Goal: Task Accomplishment & Management: Complete application form

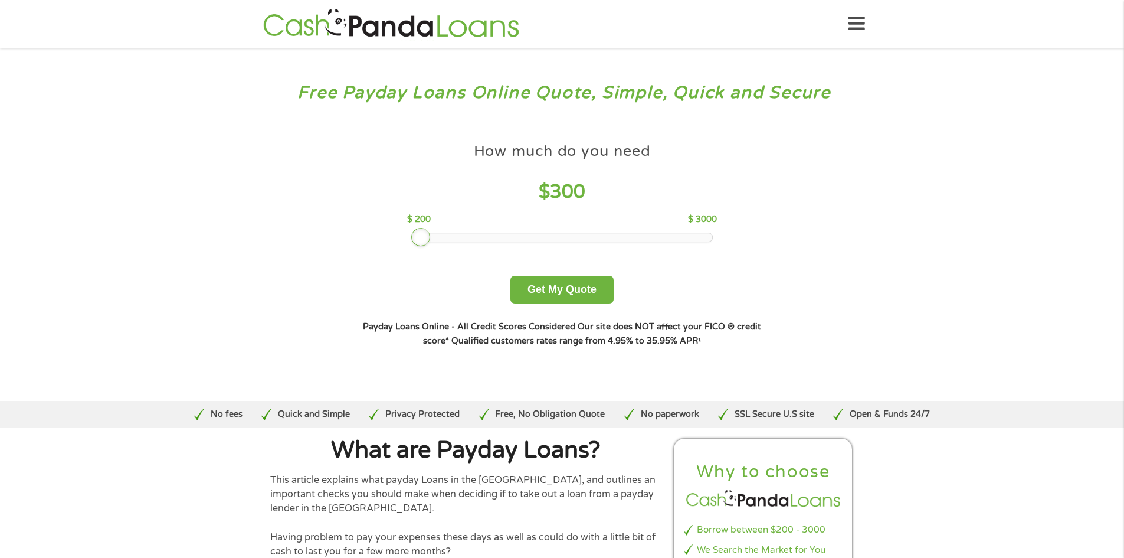
drag, startPoint x: 499, startPoint y: 236, endPoint x: 424, endPoint y: 233, distance: 74.4
click at [424, 233] on div at bounding box center [420, 237] width 19 height 19
click at [542, 292] on button "Get My Quote" at bounding box center [562, 290] width 103 height 28
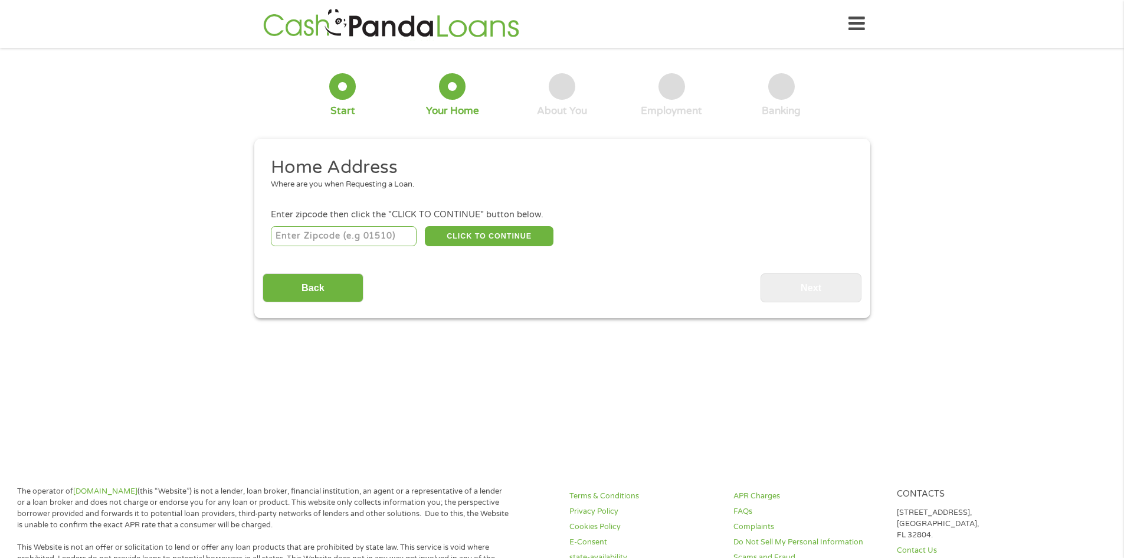
click at [380, 237] on input "number" at bounding box center [344, 236] width 146 height 20
type input "70737"
click at [476, 231] on button "CLICK TO CONTINUE" at bounding box center [489, 236] width 129 height 20
type input "70737"
type input "Gonzales"
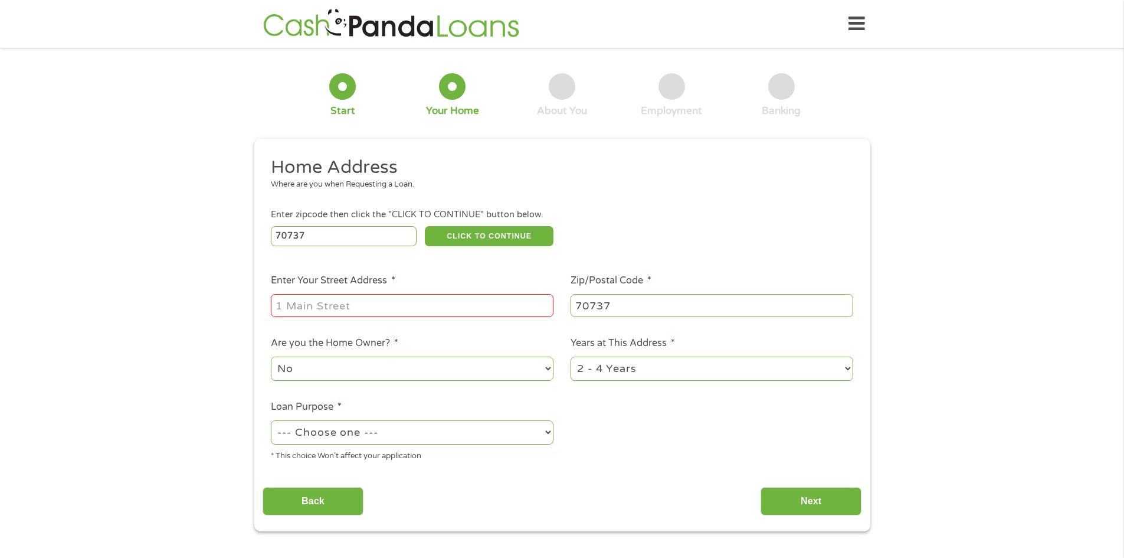
click at [326, 303] on input "Enter Your Street Address *" at bounding box center [412, 305] width 283 height 22
type input "14112 Garcon Rd."
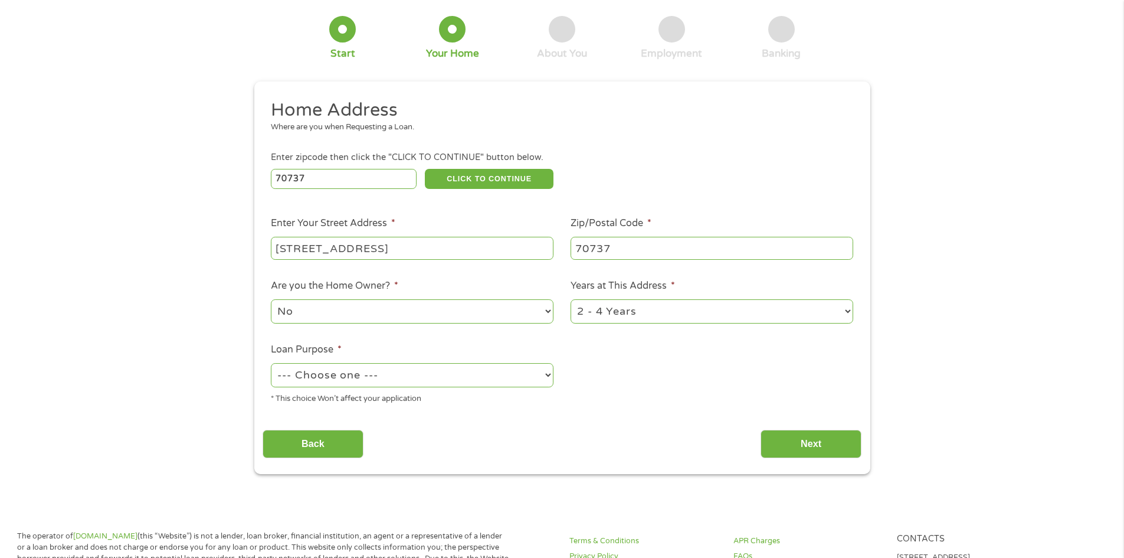
scroll to position [59, 0]
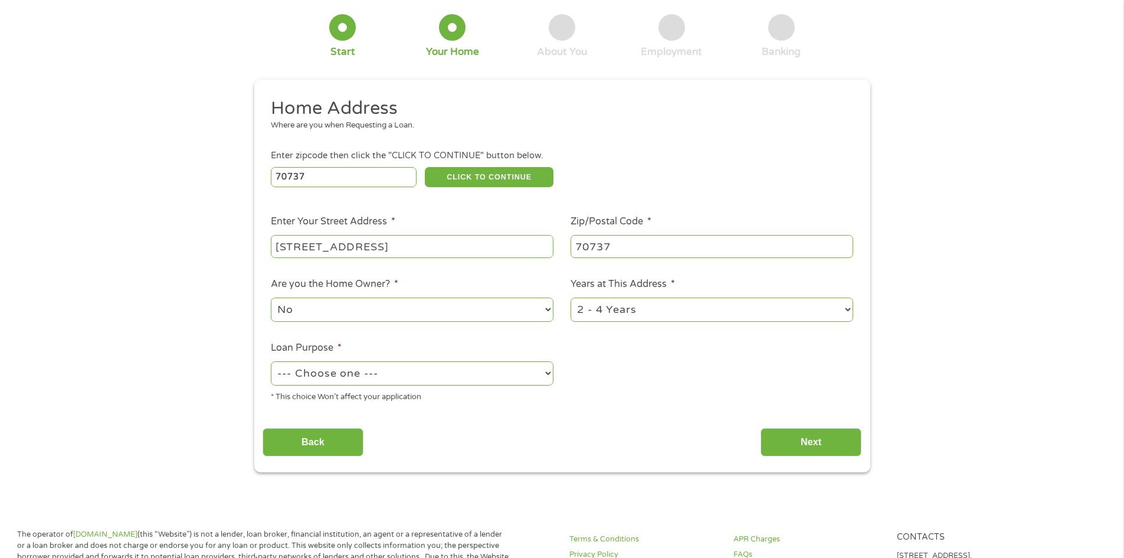
click at [649, 306] on select "1 Year or less 1 - 2 Years 2 - 4 Years Over 4 Years" at bounding box center [712, 309] width 283 height 24
select select "60months"
click at [571, 297] on select "1 Year or less 1 - 2 Years 2 - 4 Years Over 4 Years" at bounding box center [712, 309] width 283 height 24
click at [348, 311] on select "No Yes" at bounding box center [412, 309] width 283 height 24
select select "yes"
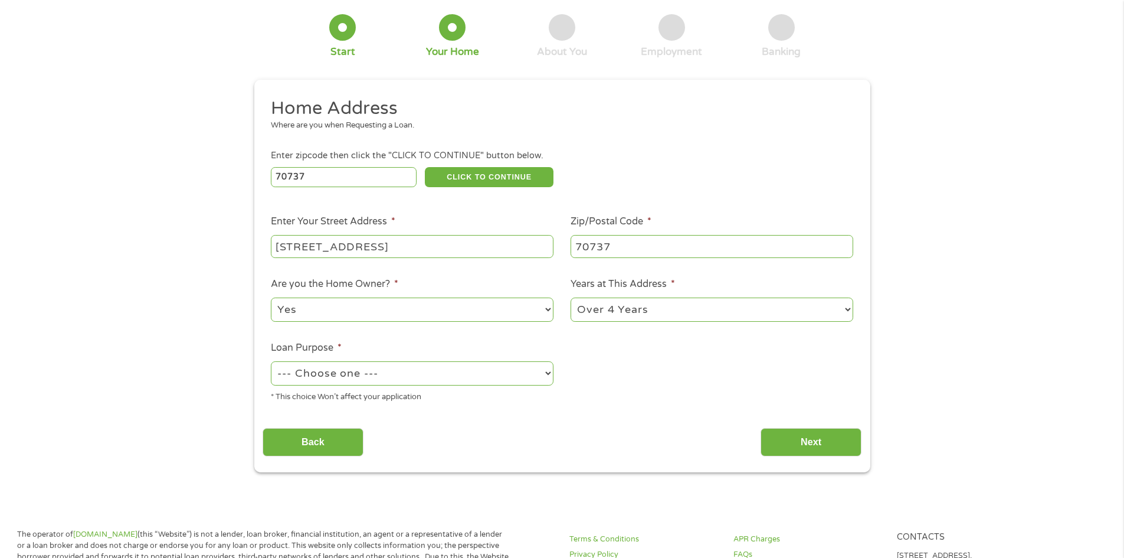
click at [271, 297] on select "No Yes" at bounding box center [412, 309] width 283 height 24
click at [368, 372] on select "--- Choose one --- Pay Bills Debt Consolidation Home Improvement Major Purchase…" at bounding box center [412, 373] width 283 height 24
select select "shorttermcash"
click at [271, 361] on select "--- Choose one --- Pay Bills Debt Consolidation Home Improvement Major Purchase…" at bounding box center [412, 373] width 283 height 24
click at [800, 443] on input "Next" at bounding box center [811, 442] width 101 height 29
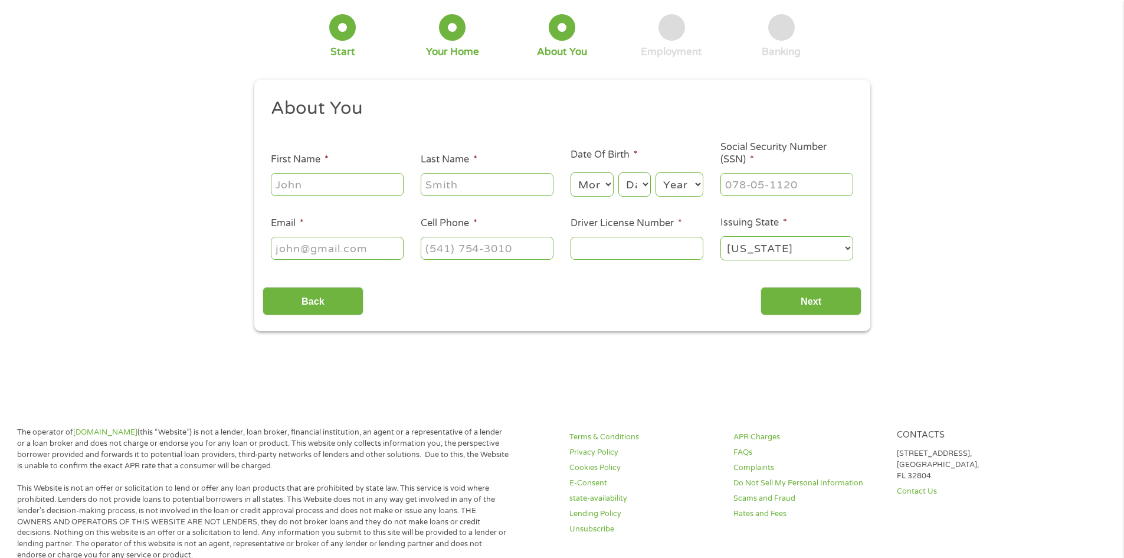
scroll to position [0, 0]
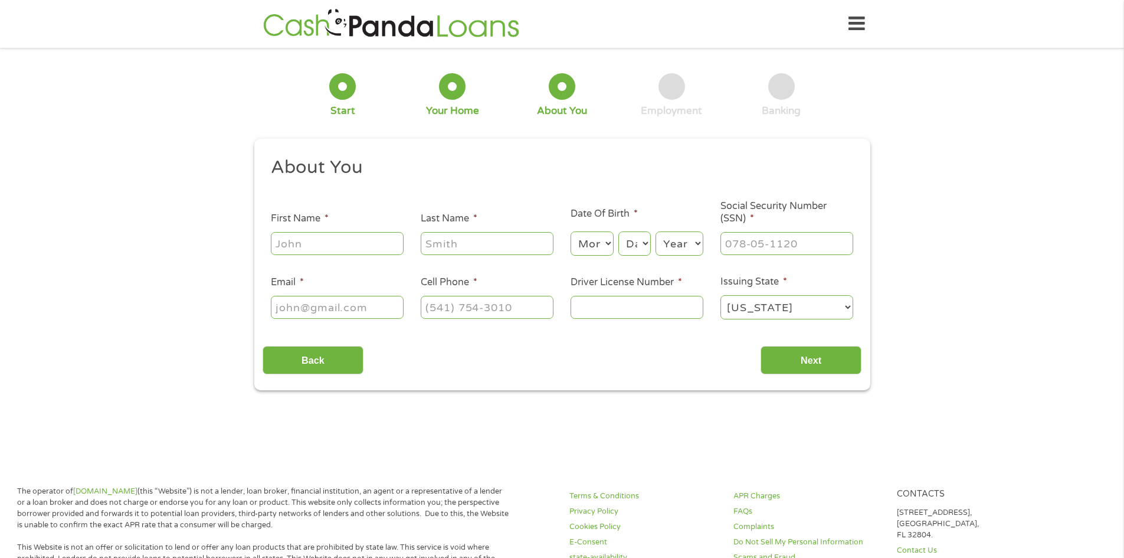
click at [299, 245] on input "First Name *" at bounding box center [337, 243] width 133 height 22
type input "laci"
type input "guidroz"
click at [606, 244] on select "Month 1 2 3 4 5 6 7 8 9 10 11 12" at bounding box center [592, 243] width 43 height 24
select select "8"
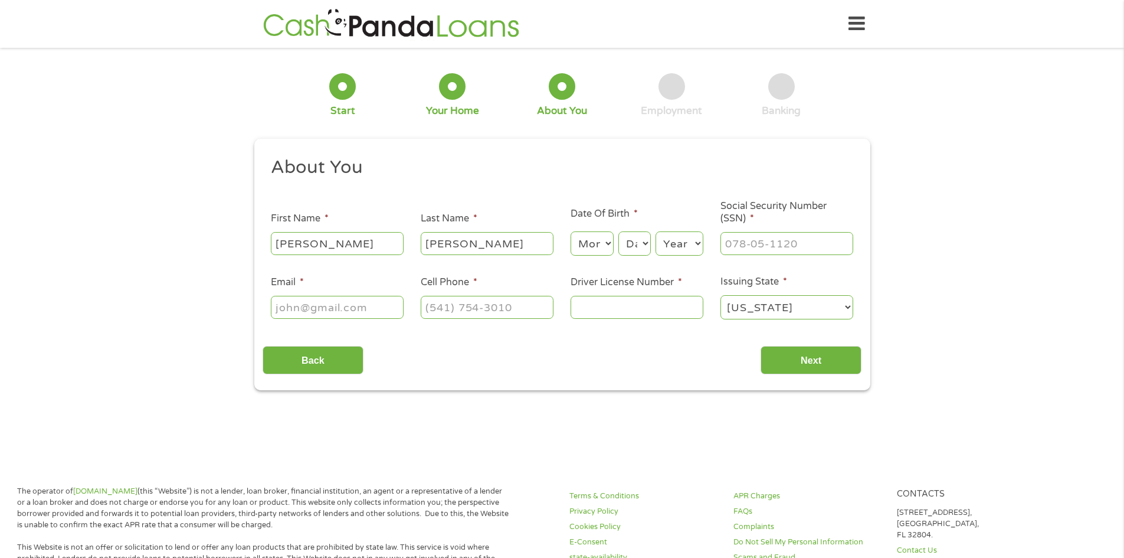
click at [571, 231] on select "Month 1 2 3 4 5 6 7 8 9 10 11 12" at bounding box center [592, 243] width 43 height 24
drag, startPoint x: 634, startPoint y: 243, endPoint x: 630, endPoint y: 254, distance: 11.4
click at [633, 243] on select "Day 1 2 3 4 5 6 7 8 9 10 11 12 13 14 15 16 17 18 19 20 21 22 23 24 25 26 27 28 …" at bounding box center [635, 243] width 32 height 24
select select "6"
click at [619, 231] on select "Day 1 2 3 4 5 6 7 8 9 10 11 12 13 14 15 16 17 18 19 20 21 22 23 24 25 26 27 28 …" at bounding box center [635, 243] width 32 height 24
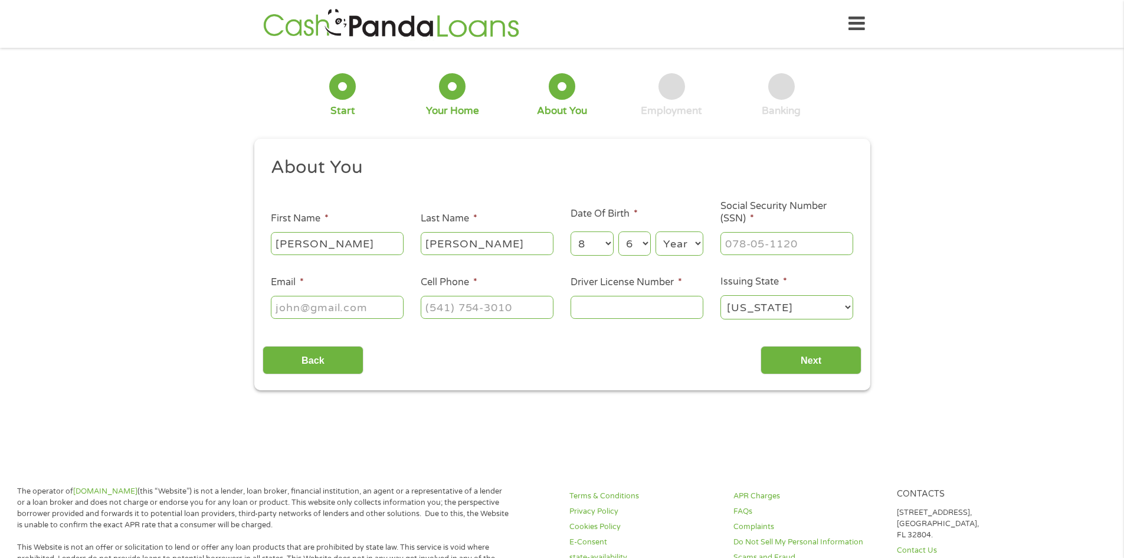
click at [679, 247] on select "Year 2007 2006 2005 2004 2003 2002 2001 2000 1999 1998 1997 1996 1995 1994 1993…" at bounding box center [680, 243] width 48 height 24
select select "1986"
click at [656, 231] on select "Year 2007 2006 2005 2004 2003 2002 2001 2000 1999 1998 1997 1996 1995 1994 1993…" at bounding box center [680, 243] width 48 height 24
click at [748, 247] on input "___-__-____" at bounding box center [787, 243] width 133 height 22
type input "439-63-9601"
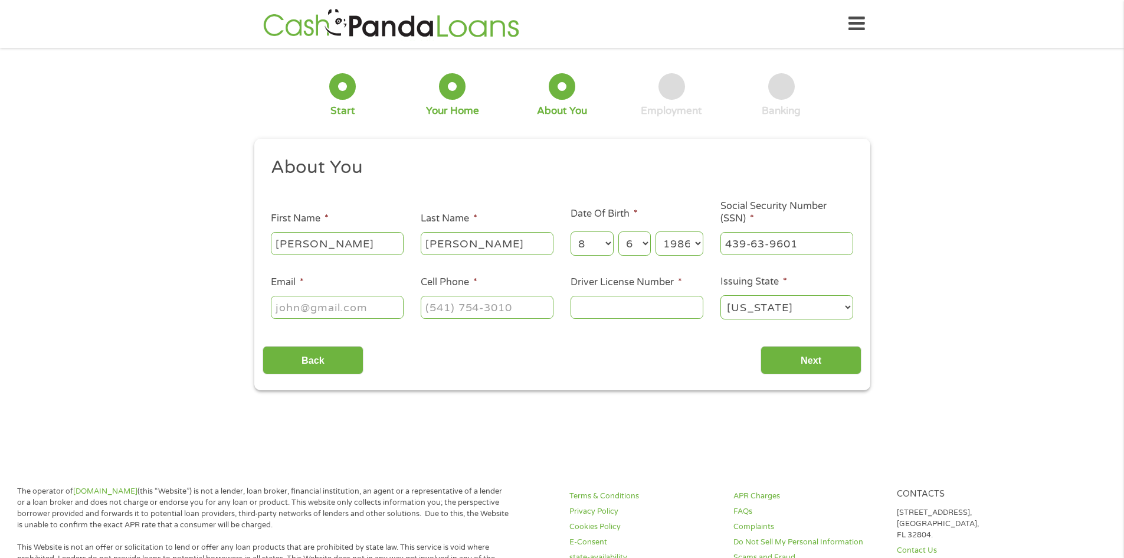
click at [313, 303] on input "Email *" at bounding box center [337, 307] width 133 height 22
type input "laciguidroz@gmail.com"
type input "(225) 571-0861"
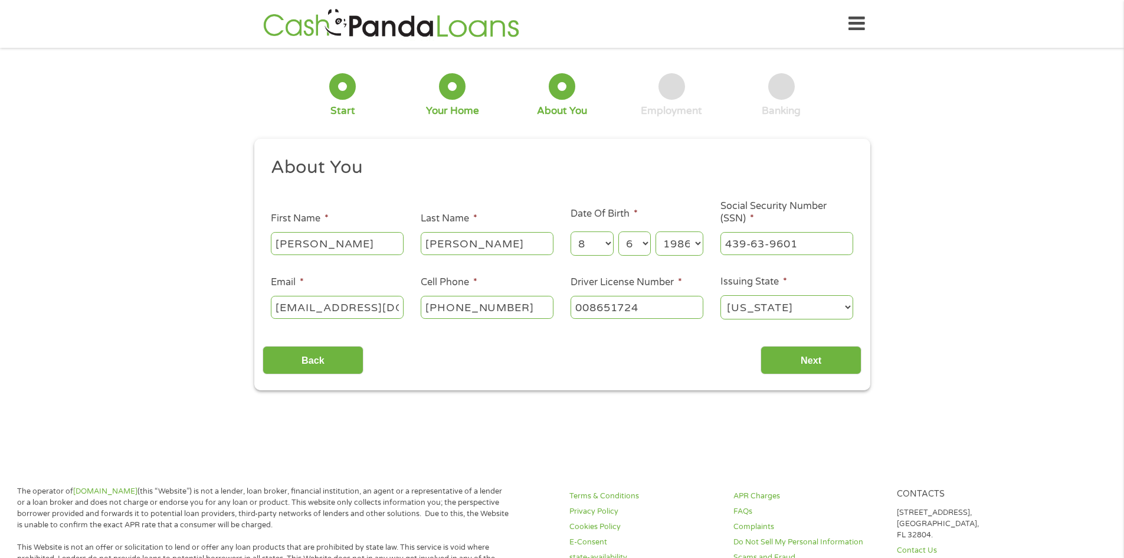
type input "008651724"
click at [799, 348] on input "Next" at bounding box center [811, 360] width 101 height 29
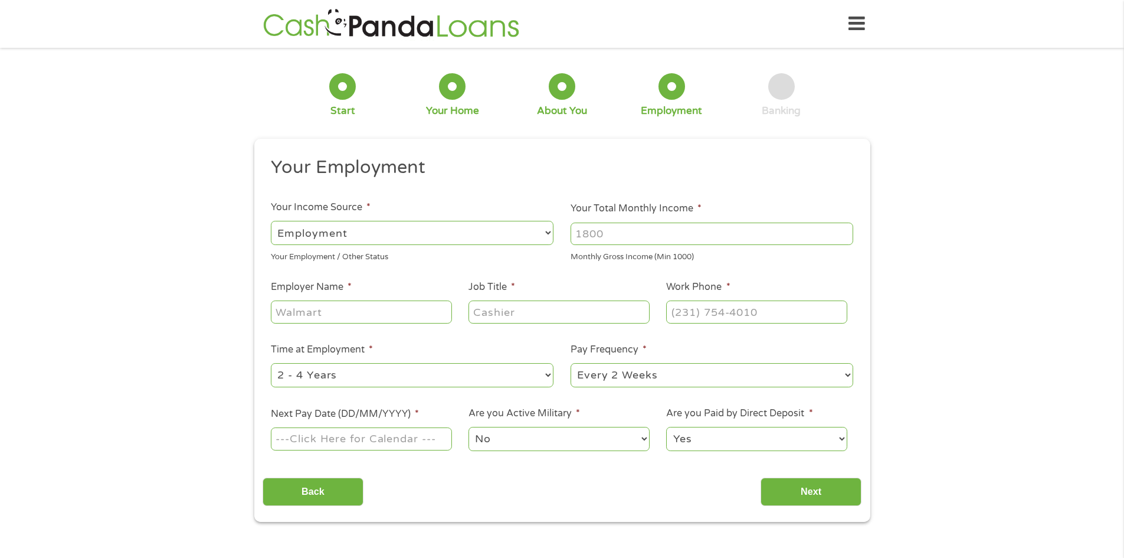
click at [590, 231] on input "Your Total Monthly Income *" at bounding box center [712, 234] width 283 height 22
type input "2400"
click at [351, 310] on input "Employer Name *" at bounding box center [361, 311] width 181 height 22
type input "Elite Industrial"
type input "admin asst"
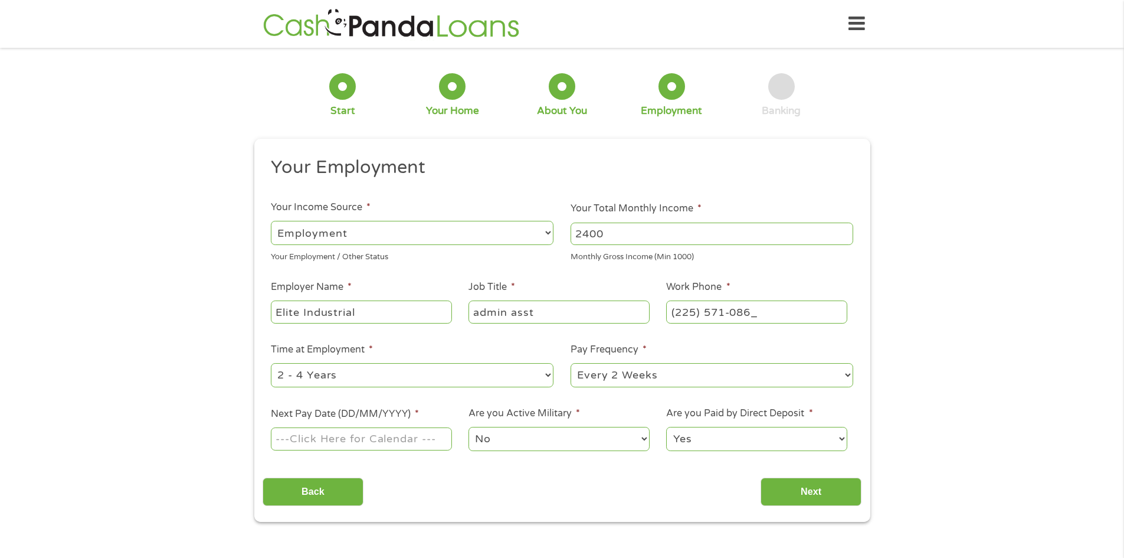
type input "(225) 571-0861"
click at [588, 375] on select "--- Choose one --- Every 2 Weeks Every Week Monthly Semi-Monthly" at bounding box center [712, 375] width 283 height 24
select select "weekly"
click at [571, 363] on select "--- Choose one --- Every 2 Weeks Every Week Monthly Semi-Monthly" at bounding box center [712, 375] width 283 height 24
click at [380, 440] on input "Next Pay Date (DD/MM/YYYY) *" at bounding box center [361, 438] width 181 height 22
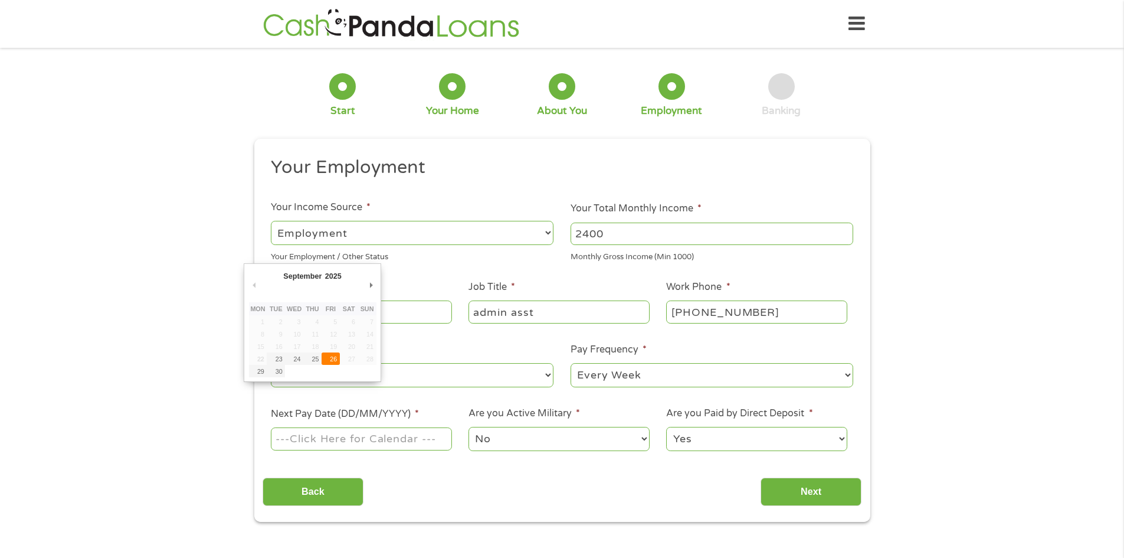
type input "26/09/2025"
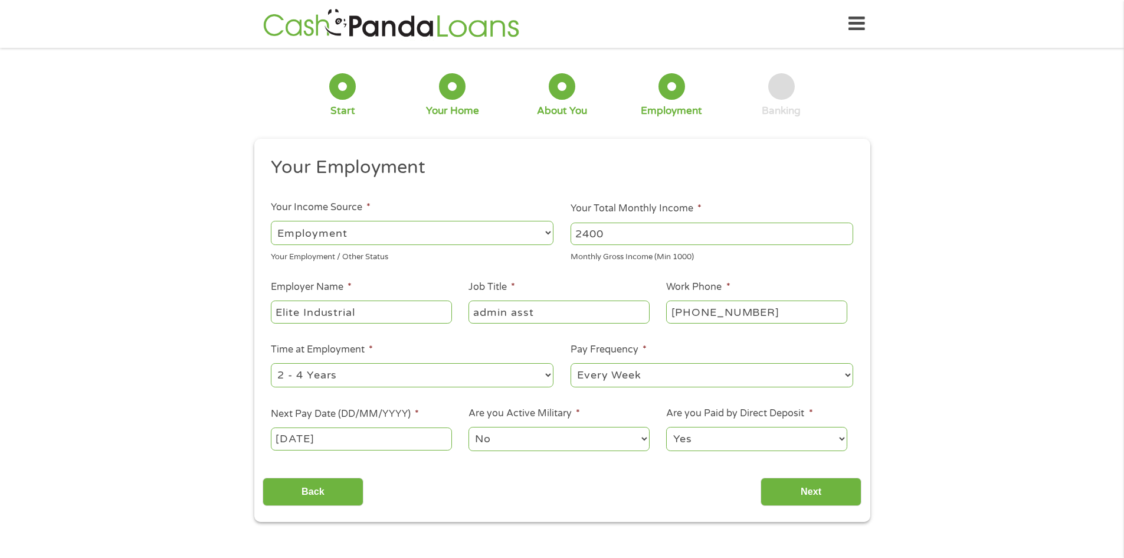
click at [486, 437] on select "No Yes" at bounding box center [559, 439] width 181 height 24
click at [469, 427] on select "No Yes" at bounding box center [559, 439] width 181 height 24
click at [794, 492] on input "Next" at bounding box center [811, 492] width 101 height 29
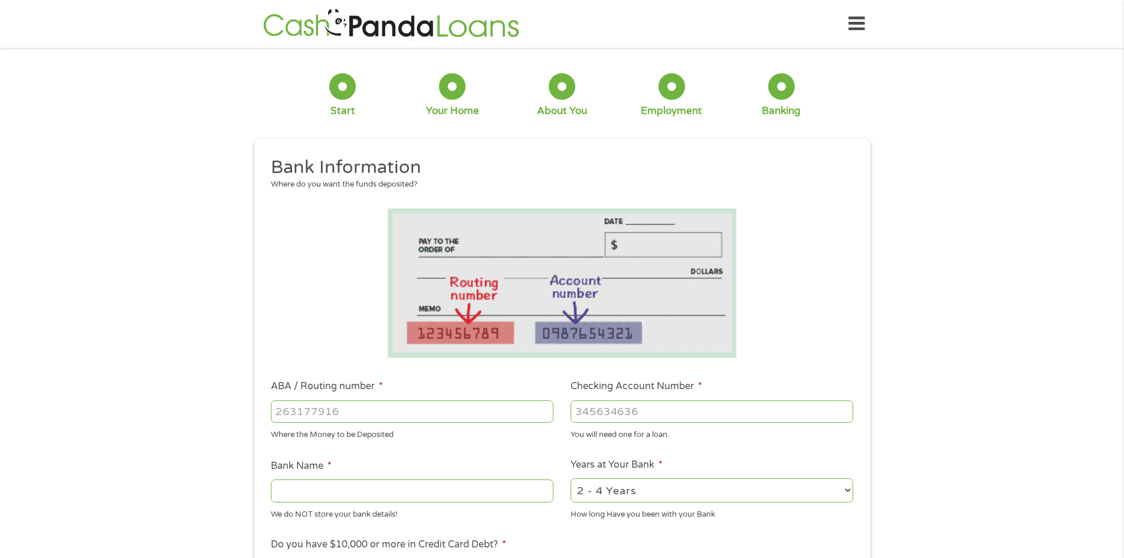
click at [335, 414] on input "ABA / Routing number *" at bounding box center [412, 411] width 283 height 22
type input "065400153"
type input "WHITNEY BANK"
type input "065400153"
type input "70494151"
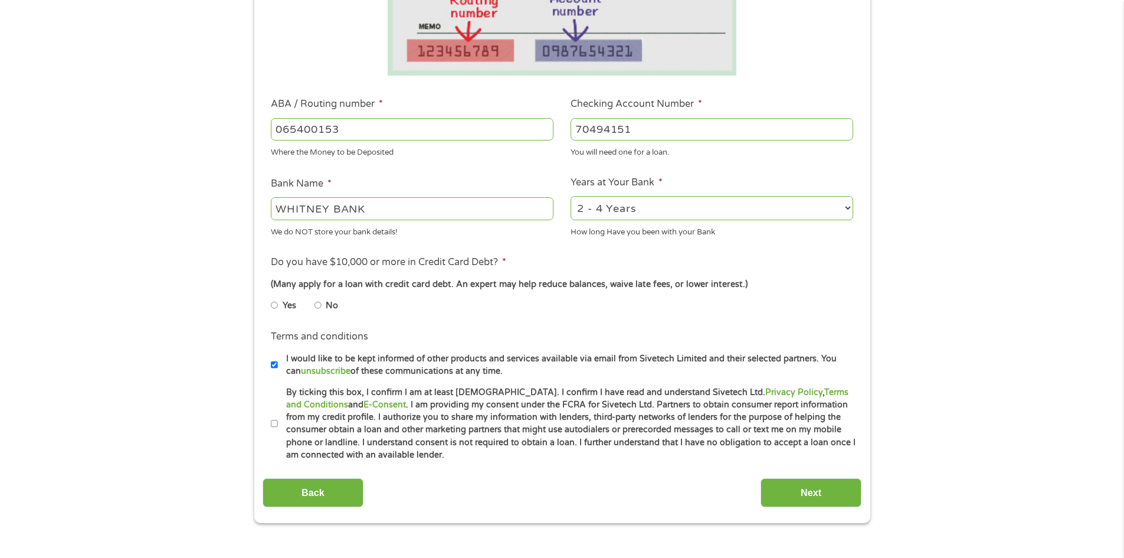
scroll to position [295, 0]
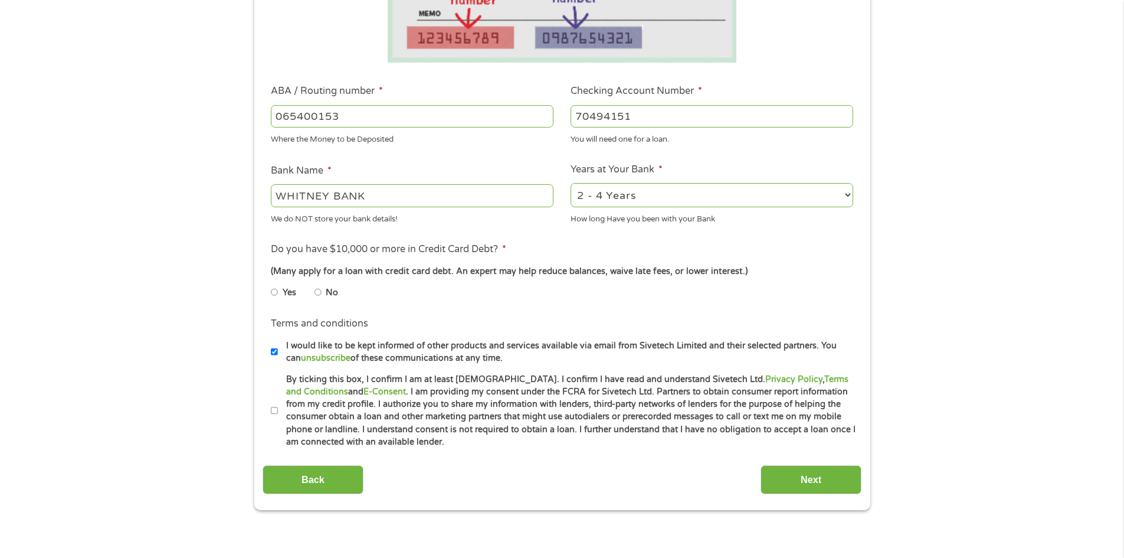
click at [318, 293] on input "No" at bounding box center [318, 292] width 7 height 19
radio input "true"
click at [275, 411] on input "By ticking this box, I confirm I am at least 18 years old. I confirm I have rea…" at bounding box center [274, 410] width 7 height 19
checkbox input "true"
click at [277, 353] on input "I would like to be kept informed of other products and services available via e…" at bounding box center [274, 351] width 7 height 19
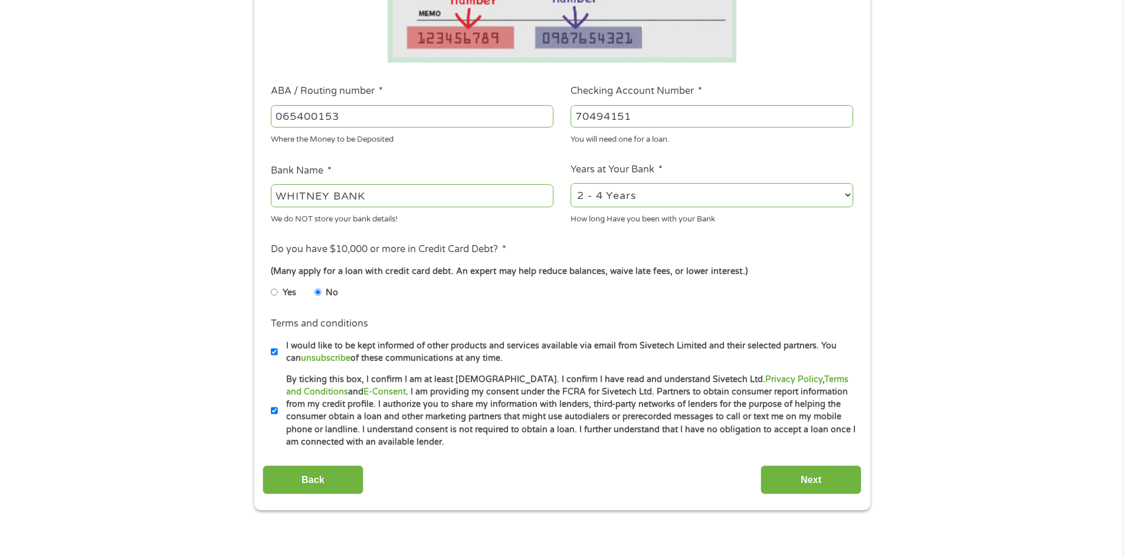
checkbox input "false"
click at [808, 478] on input "Next" at bounding box center [811, 479] width 101 height 29
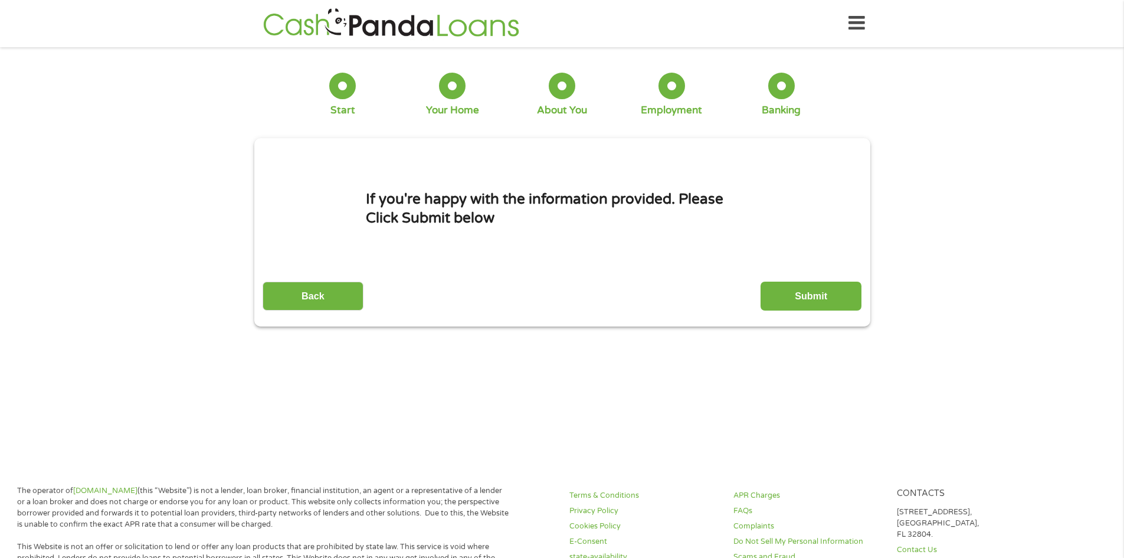
scroll to position [0, 0]
click at [800, 289] on input "Submit" at bounding box center [811, 296] width 101 height 29
